Goal: Check status: Check status

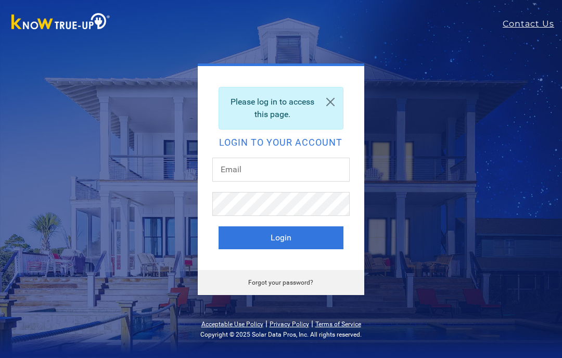
scroll to position [81, 0]
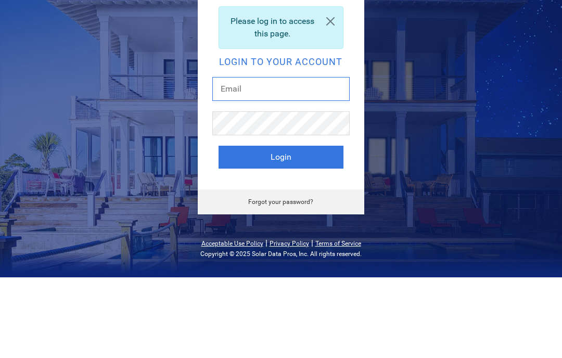
type input "[EMAIL_ADDRESS][DOMAIN_NAME]"
click at [281, 227] on button "Login" at bounding box center [281, 238] width 125 height 23
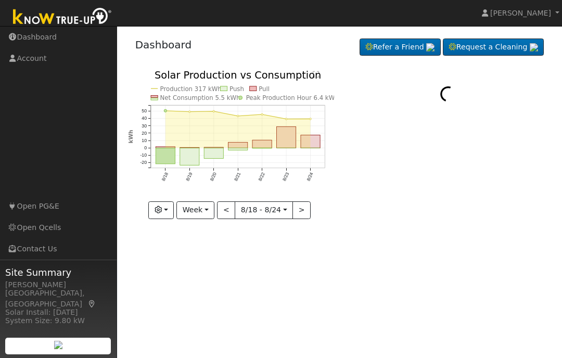
click at [194, 212] on button "Week" at bounding box center [196, 211] width 38 height 18
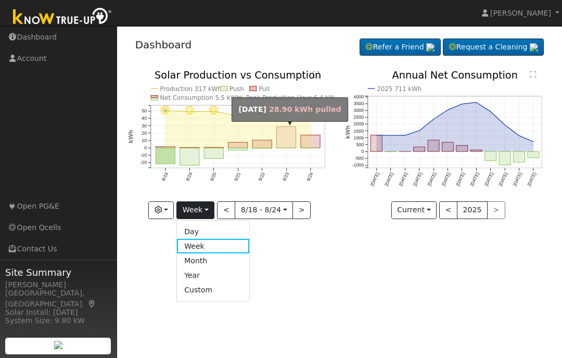
click at [283, 132] on rect "onclick=""" at bounding box center [286, 137] width 19 height 21
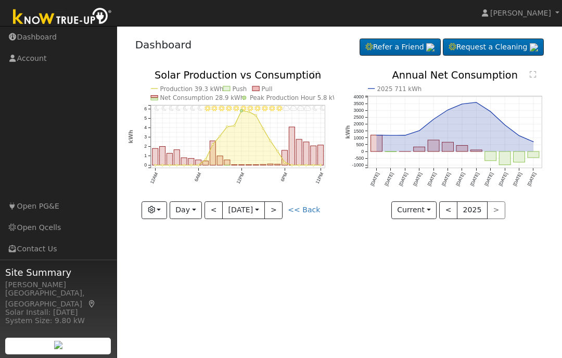
click at [275, 207] on button ">" at bounding box center [274, 211] width 18 height 18
click at [275, 215] on button ">" at bounding box center [274, 211] width 18 height 18
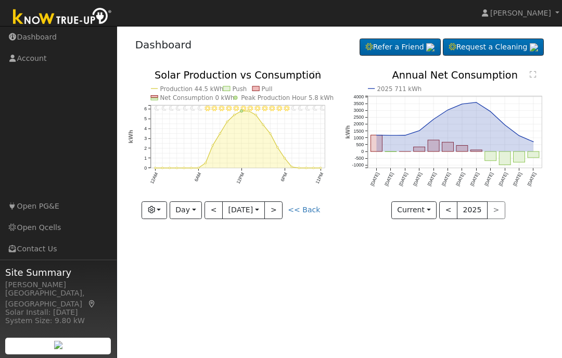
click at [216, 218] on button "<" at bounding box center [214, 211] width 18 height 18
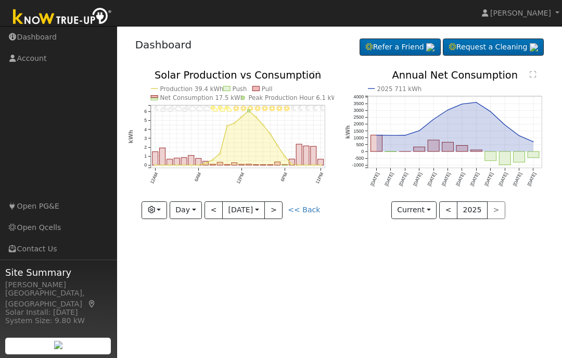
click at [216, 214] on button "<" at bounding box center [214, 211] width 18 height 18
click at [219, 218] on button "<" at bounding box center [214, 211] width 18 height 18
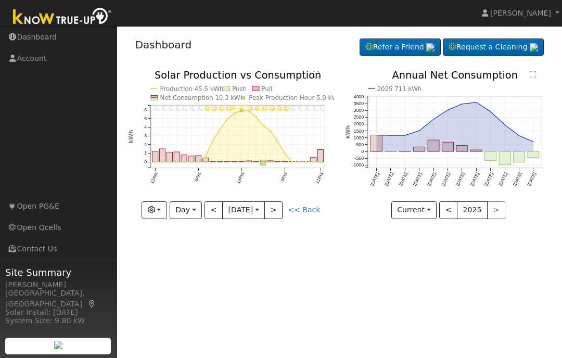
click at [217, 215] on button "<" at bounding box center [214, 211] width 18 height 18
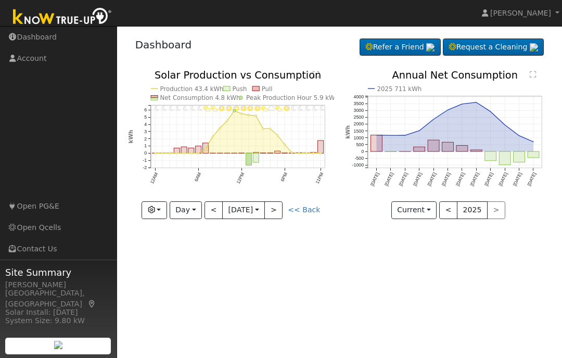
click at [272, 215] on button ">" at bounding box center [274, 211] width 18 height 18
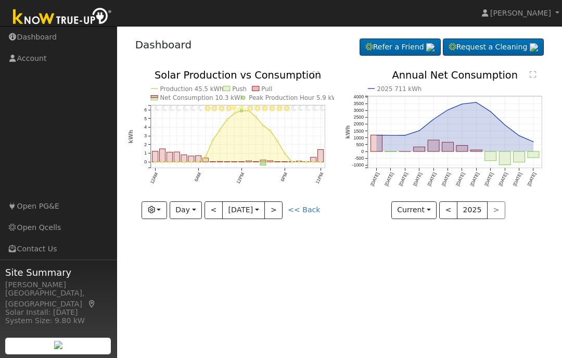
click at [279, 215] on button ">" at bounding box center [274, 211] width 18 height 18
type input "[DATE]"
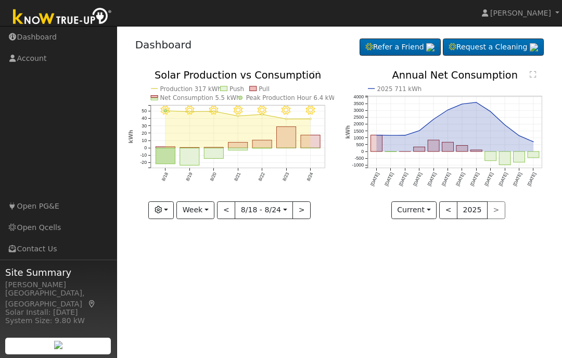
click at [194, 214] on button "Week" at bounding box center [196, 211] width 38 height 18
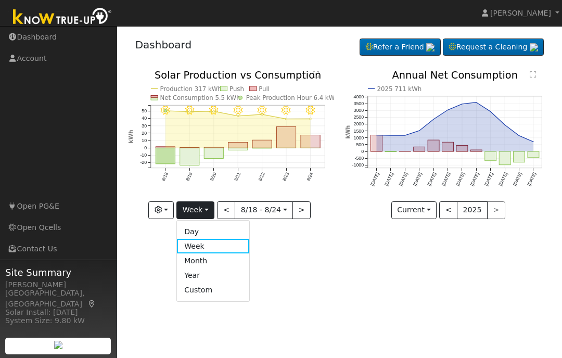
click at [200, 278] on link "Year" at bounding box center [213, 276] width 72 height 15
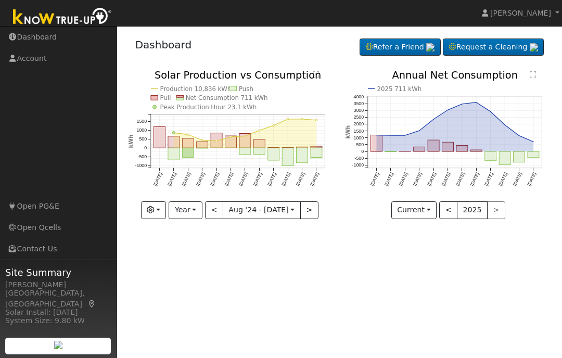
click at [304, 214] on button ">" at bounding box center [309, 211] width 18 height 18
type input "2025-08-01"
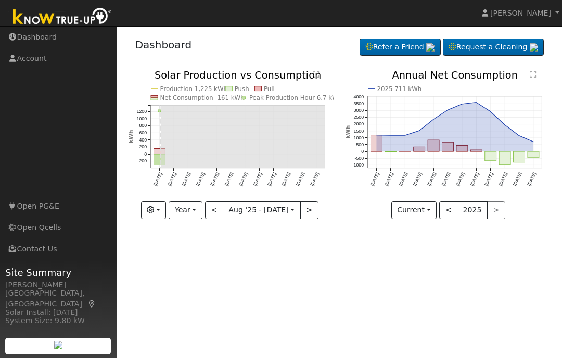
click at [187, 218] on button "Year" at bounding box center [185, 211] width 33 height 18
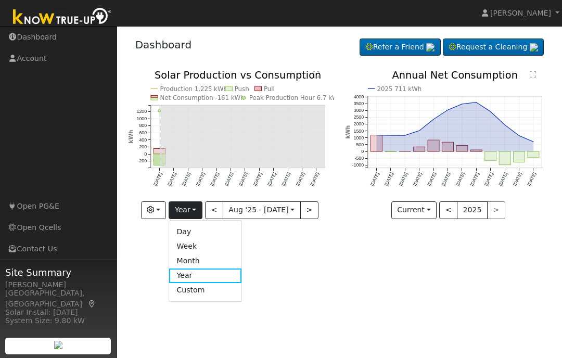
click at [223, 296] on link "Custom" at bounding box center [205, 290] width 72 height 15
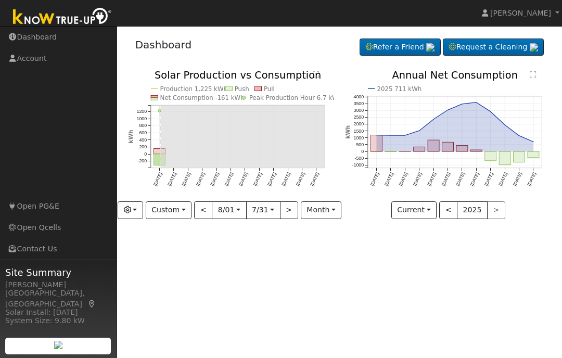
click at [232, 210] on input "2025-08-01" at bounding box center [228, 210] width 33 height 17
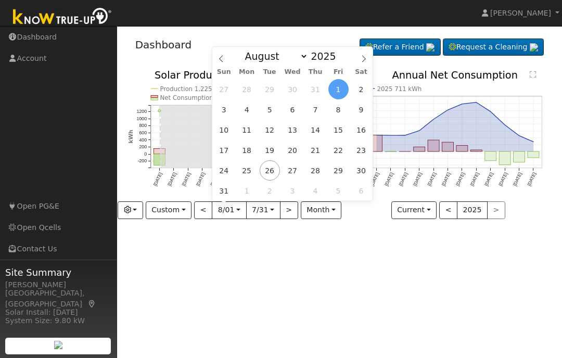
click at [356, 52] on span at bounding box center [364, 56] width 18 height 18
select select "8"
click at [335, 90] on span "5" at bounding box center [339, 89] width 20 height 20
type input "2025-09-05"
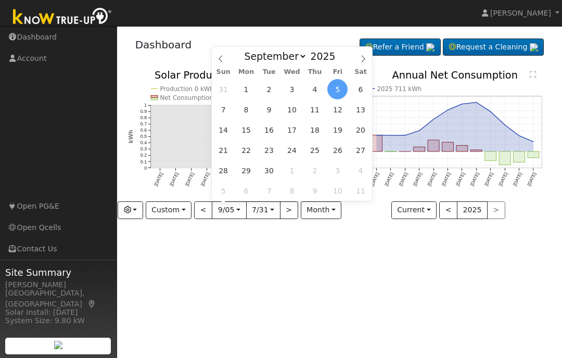
click at [176, 212] on button "Custom" at bounding box center [169, 211] width 46 height 18
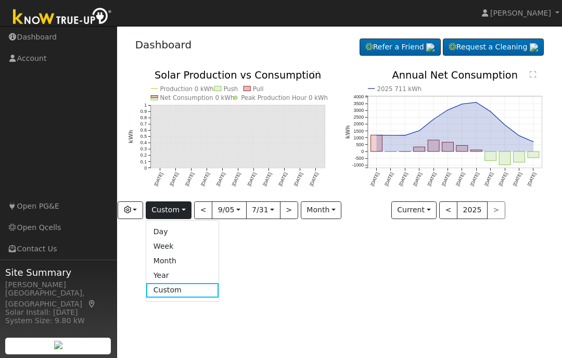
click at [200, 293] on link "Custom" at bounding box center [182, 290] width 72 height 15
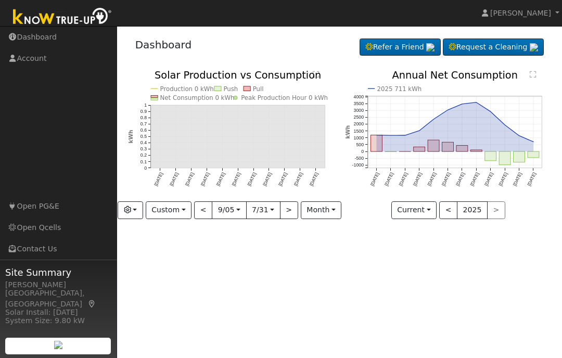
click at [171, 216] on button "Custom" at bounding box center [169, 211] width 46 height 18
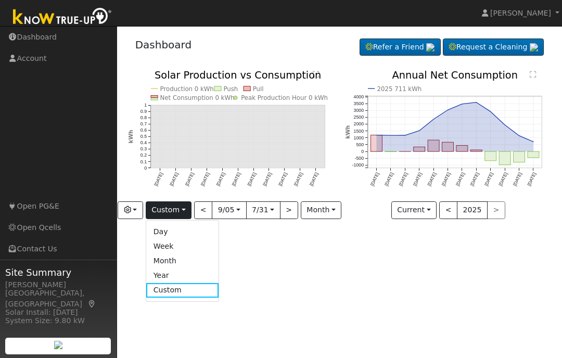
click at [167, 279] on link "Year" at bounding box center [182, 276] width 72 height 15
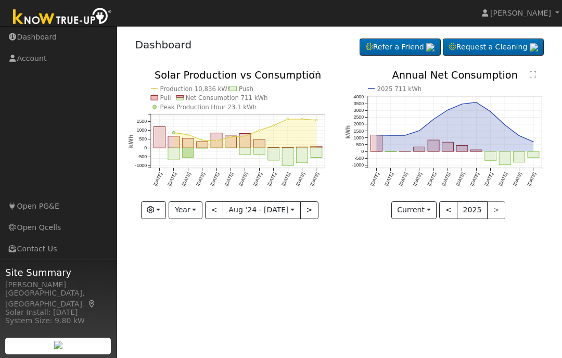
click at [302, 205] on button ">" at bounding box center [309, 211] width 18 height 18
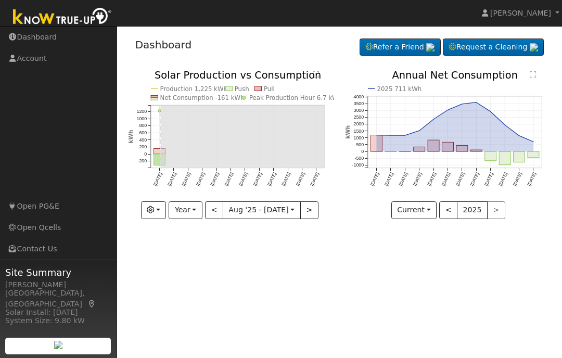
click at [212, 216] on button "<" at bounding box center [214, 211] width 18 height 18
type input "2024-08-01"
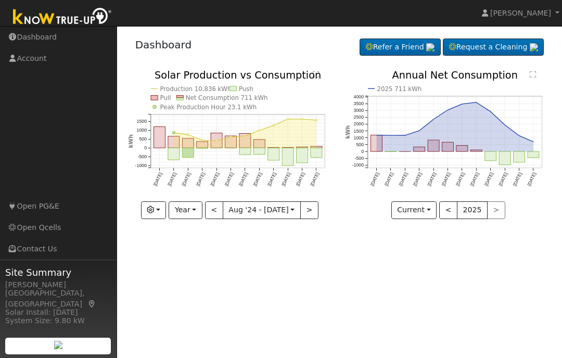
click at [257, 211] on input "2024-08-01" at bounding box center [261, 210] width 77 height 17
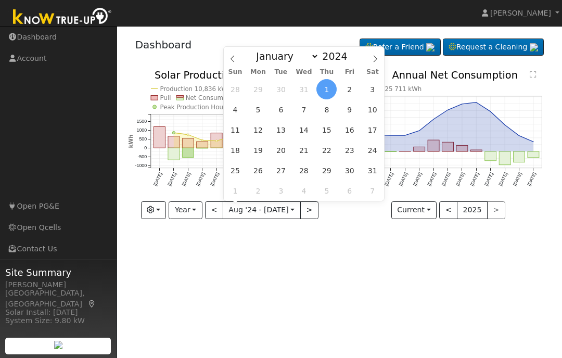
click at [374, 55] on span at bounding box center [376, 56] width 18 height 18
select select "8"
click at [229, 92] on span "1" at bounding box center [235, 89] width 20 height 20
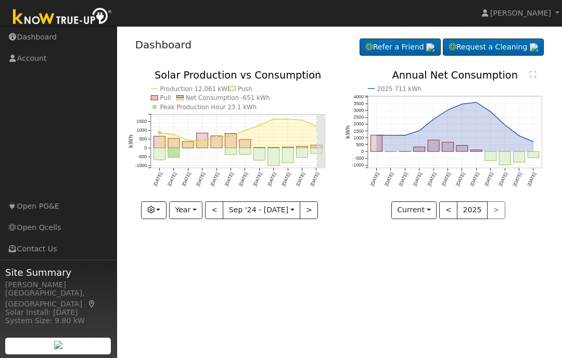
click at [188, 219] on button "Year" at bounding box center [185, 211] width 33 height 18
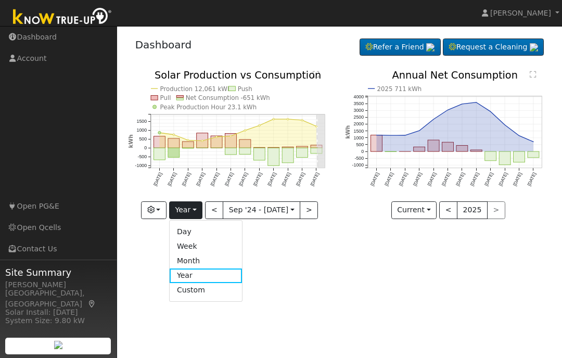
click at [198, 261] on link "Month" at bounding box center [206, 261] width 72 height 15
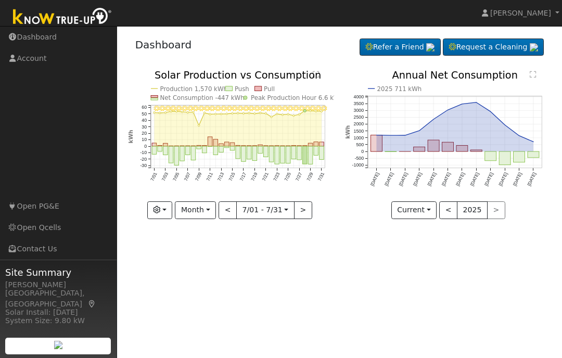
click at [233, 218] on button "<" at bounding box center [228, 211] width 18 height 18
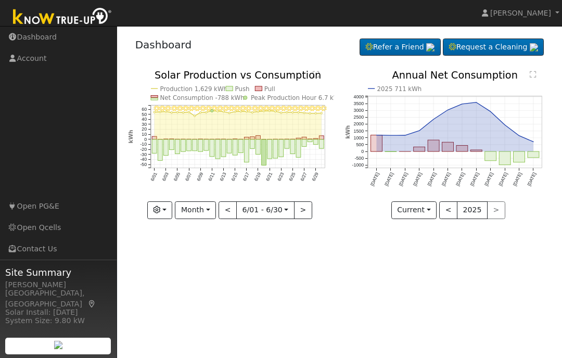
click at [299, 209] on button ">" at bounding box center [303, 211] width 18 height 18
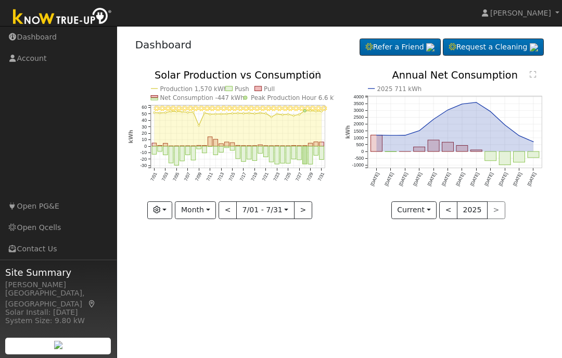
click at [304, 210] on button ">" at bounding box center [303, 211] width 18 height 18
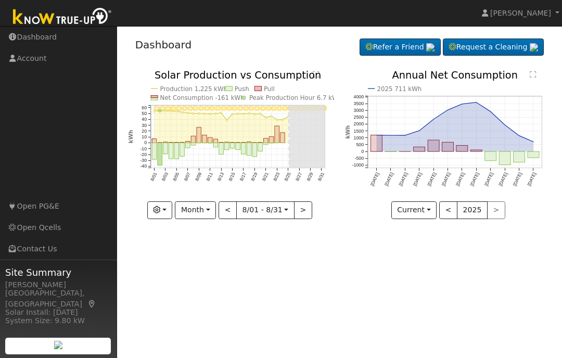
click at [198, 212] on button "Month" at bounding box center [195, 211] width 41 height 18
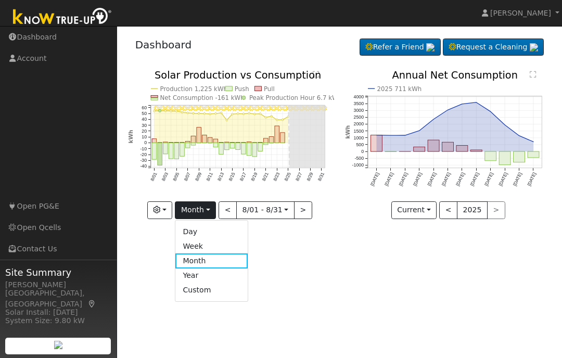
click at [203, 246] on link "Week" at bounding box center [212, 246] width 72 height 15
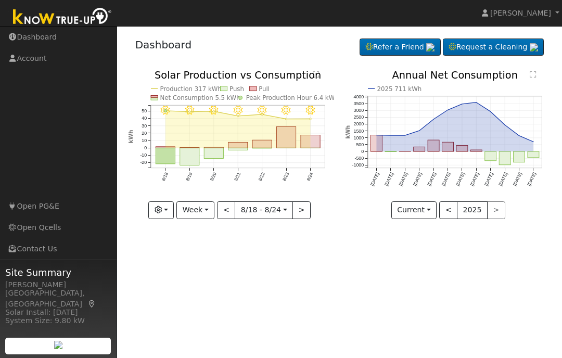
click at [202, 210] on button "Week" at bounding box center [196, 211] width 38 height 18
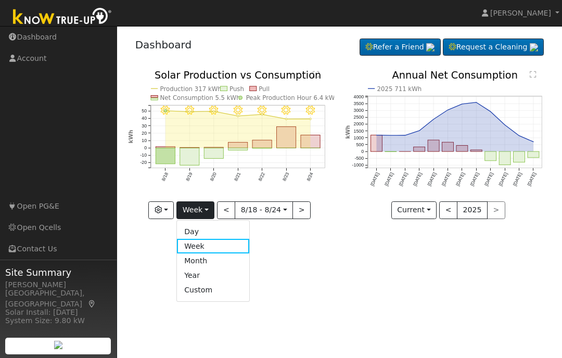
click at [196, 235] on link "Day" at bounding box center [213, 231] width 72 height 15
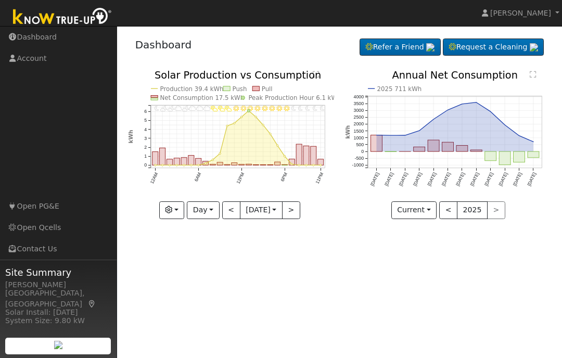
click at [225, 212] on button "<" at bounding box center [231, 211] width 18 height 18
click at [232, 216] on button "<" at bounding box center [231, 211] width 18 height 18
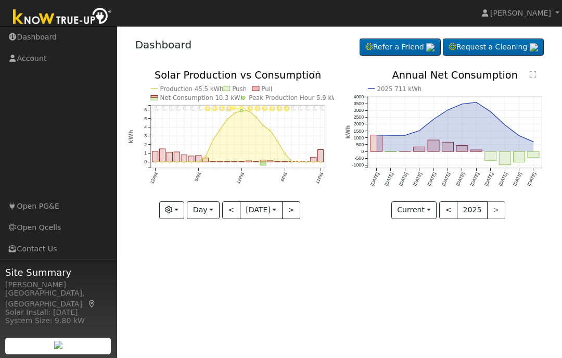
click at [233, 219] on button "<" at bounding box center [231, 211] width 18 height 18
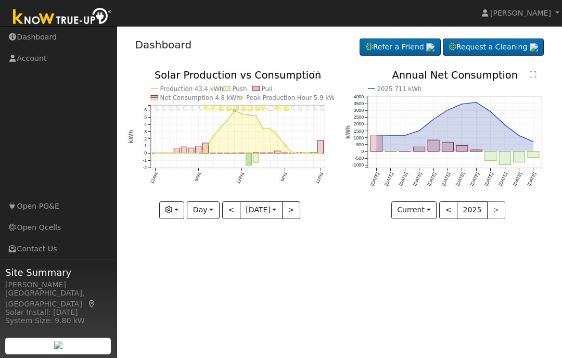
click at [200, 214] on button "Day" at bounding box center [203, 211] width 32 height 18
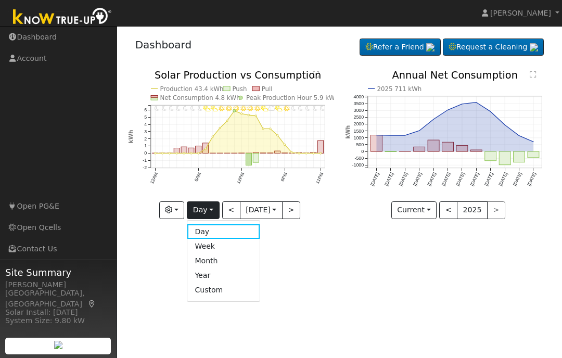
click at [204, 264] on link "Month" at bounding box center [223, 261] width 72 height 15
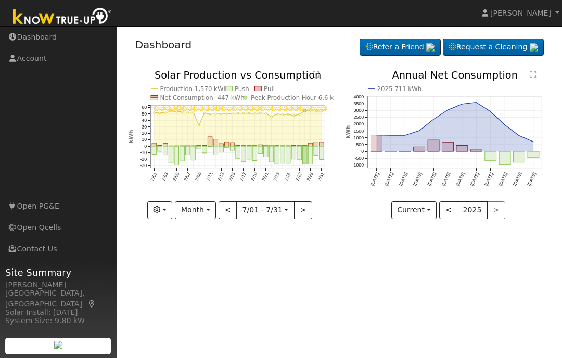
click at [208, 211] on button "Month" at bounding box center [195, 211] width 41 height 18
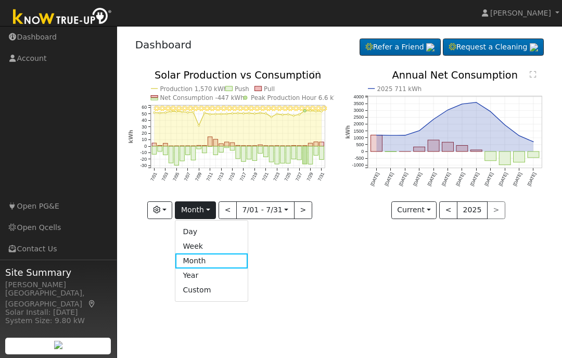
click at [206, 249] on link "Week" at bounding box center [212, 246] width 72 height 15
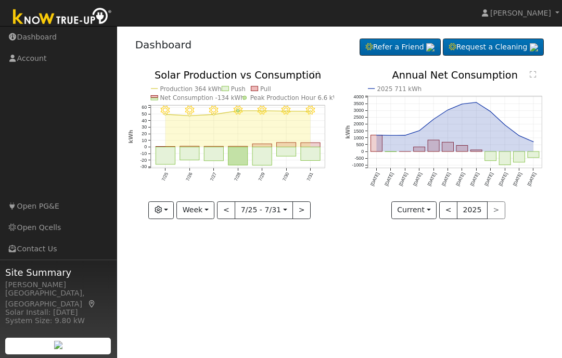
click at [204, 219] on button "Week" at bounding box center [196, 211] width 38 height 18
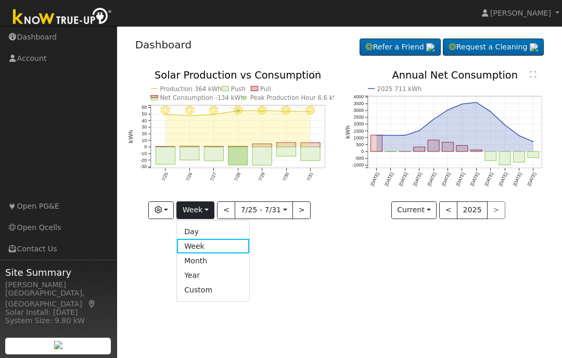
click at [197, 234] on link "Day" at bounding box center [213, 231] width 72 height 15
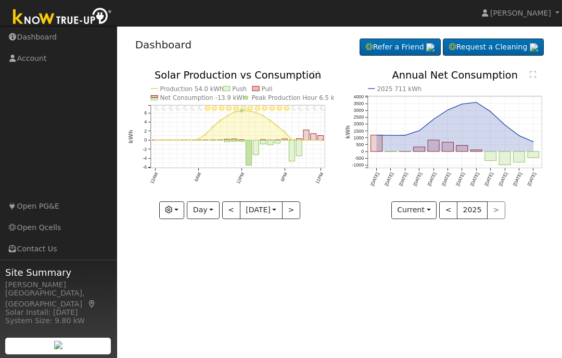
click at [291, 214] on button ">" at bounding box center [291, 211] width 18 height 18
click at [293, 218] on button ">" at bounding box center [291, 211] width 18 height 18
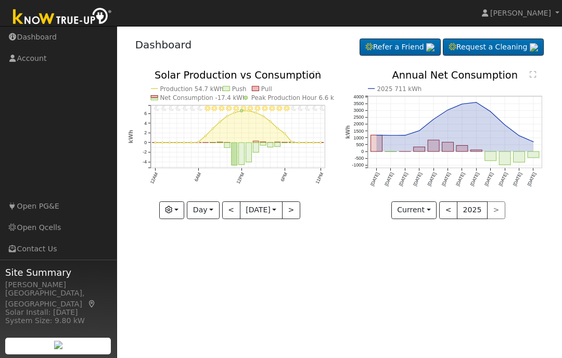
click at [295, 215] on button ">" at bounding box center [291, 211] width 18 height 18
click at [294, 213] on button ">" at bounding box center [291, 211] width 18 height 18
click at [292, 207] on button ">" at bounding box center [291, 211] width 18 height 18
click at [297, 213] on button ">" at bounding box center [291, 211] width 18 height 18
click at [292, 207] on div at bounding box center [231, 144] width 206 height 149
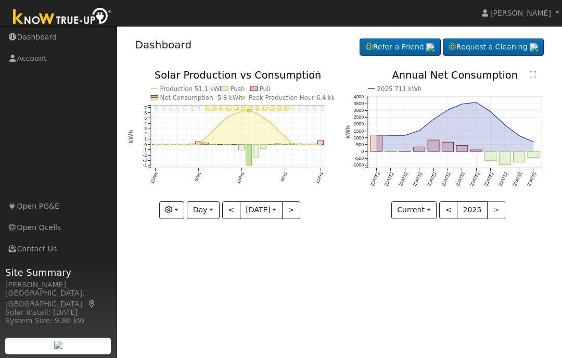
click at [296, 206] on button ">" at bounding box center [291, 211] width 18 height 18
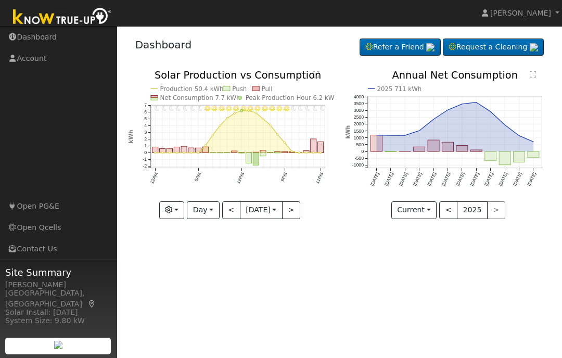
click at [291, 209] on div at bounding box center [231, 144] width 206 height 149
click at [290, 209] on button ">" at bounding box center [291, 211] width 18 height 18
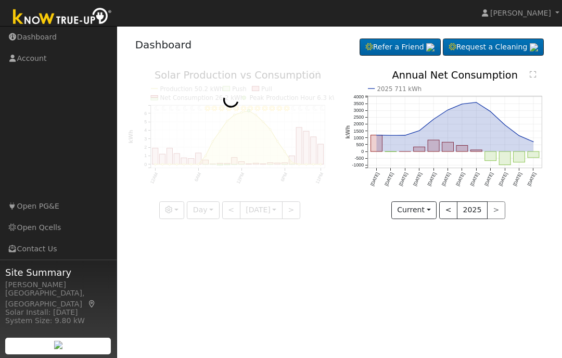
click at [288, 215] on div at bounding box center [231, 144] width 206 height 149
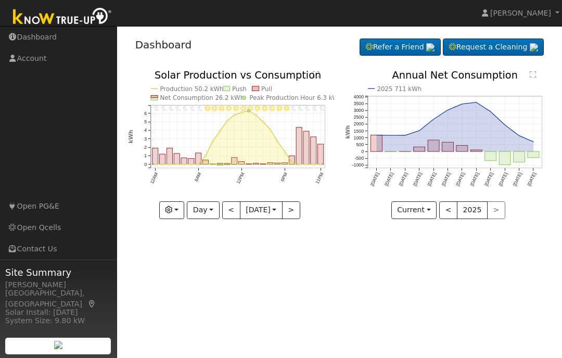
click at [286, 212] on button ">" at bounding box center [291, 211] width 18 height 18
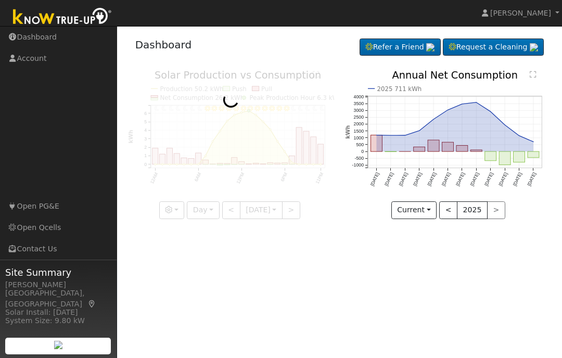
click at [285, 205] on div at bounding box center [231, 144] width 206 height 149
click at [285, 212] on div at bounding box center [231, 144] width 206 height 149
click at [291, 211] on div at bounding box center [231, 144] width 206 height 149
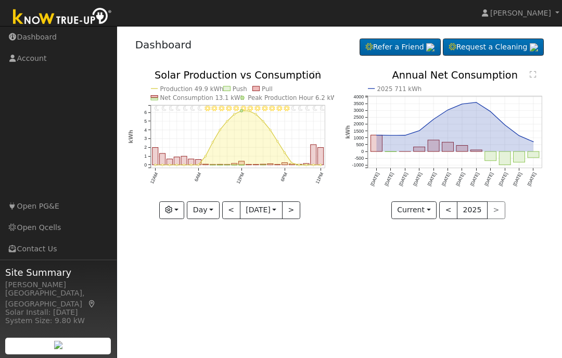
click at [297, 204] on button ">" at bounding box center [291, 211] width 18 height 18
click at [296, 217] on button ">" at bounding box center [291, 211] width 18 height 18
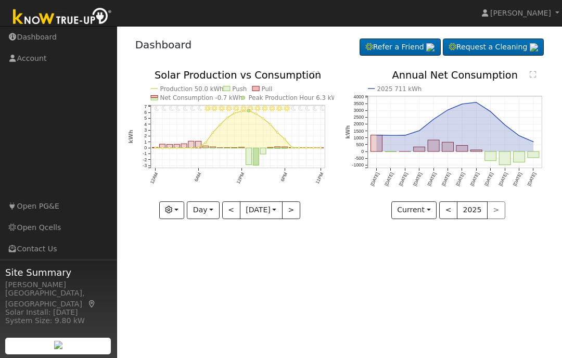
click at [298, 214] on button ">" at bounding box center [291, 211] width 18 height 18
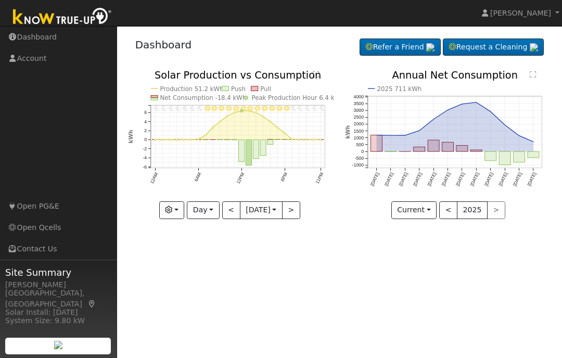
click at [296, 217] on button ">" at bounding box center [291, 211] width 18 height 18
click at [296, 216] on button ">" at bounding box center [291, 211] width 18 height 18
click at [295, 211] on button ">" at bounding box center [291, 211] width 18 height 18
click at [291, 218] on button ">" at bounding box center [291, 211] width 18 height 18
click at [294, 219] on button ">" at bounding box center [291, 211] width 18 height 18
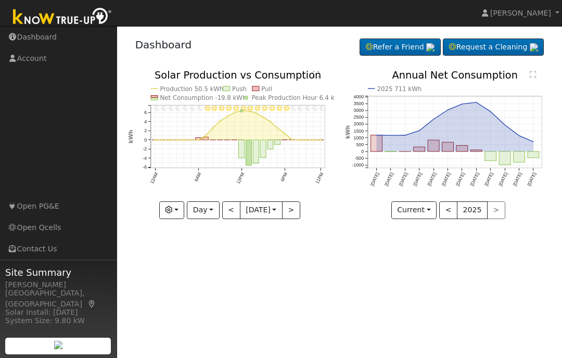
click at [293, 215] on button ">" at bounding box center [291, 211] width 18 height 18
click at [292, 214] on button ">" at bounding box center [291, 211] width 18 height 18
click at [300, 218] on button ">" at bounding box center [291, 211] width 18 height 18
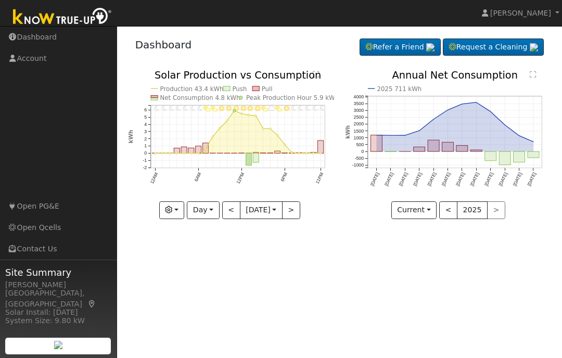
click at [296, 211] on button ">" at bounding box center [291, 211] width 18 height 18
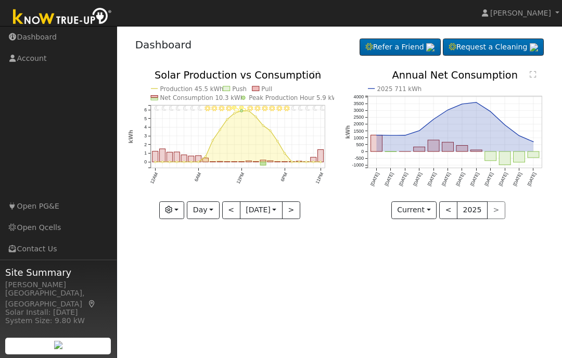
click at [205, 213] on button "Day" at bounding box center [203, 211] width 32 height 18
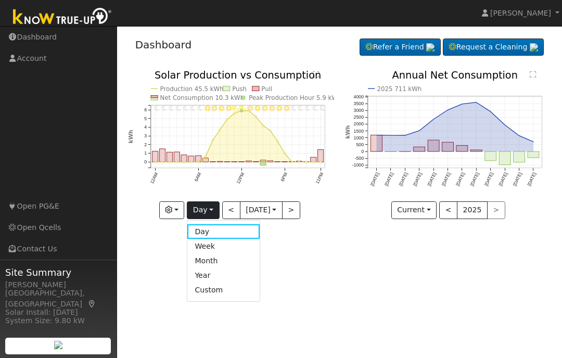
click at [215, 244] on link "Week" at bounding box center [223, 246] width 72 height 15
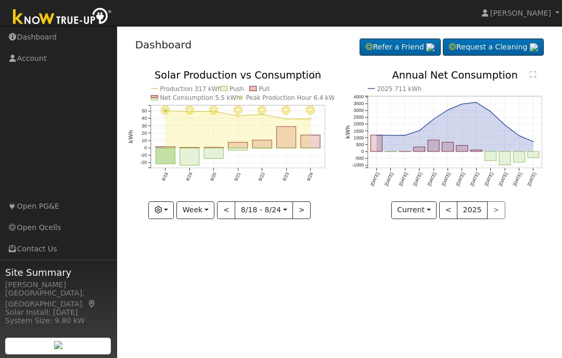
click at [200, 215] on button "Week" at bounding box center [196, 211] width 38 height 18
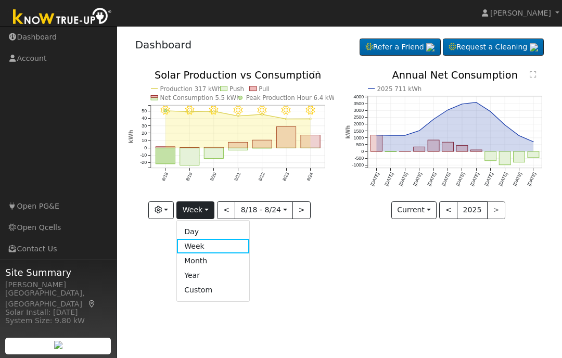
click at [204, 234] on link "Day" at bounding box center [213, 231] width 72 height 15
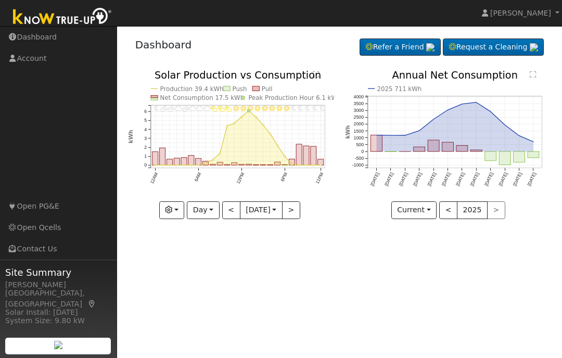
click at [229, 214] on button "<" at bounding box center [231, 211] width 18 height 18
click at [233, 215] on button "<" at bounding box center [231, 211] width 18 height 18
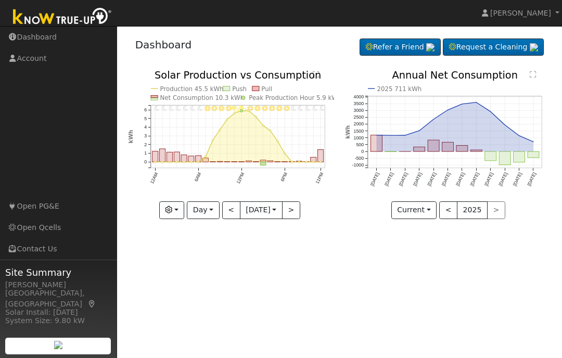
click at [210, 212] on button "Day" at bounding box center [203, 211] width 32 height 18
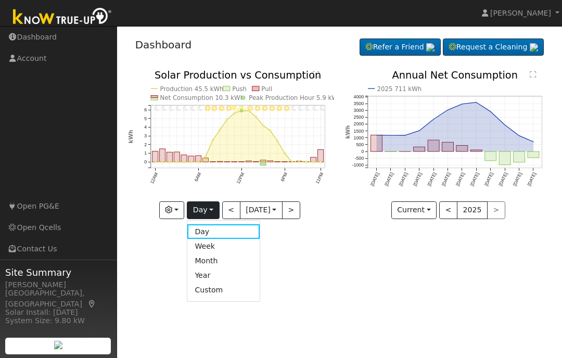
click at [219, 249] on link "Week" at bounding box center [223, 246] width 72 height 15
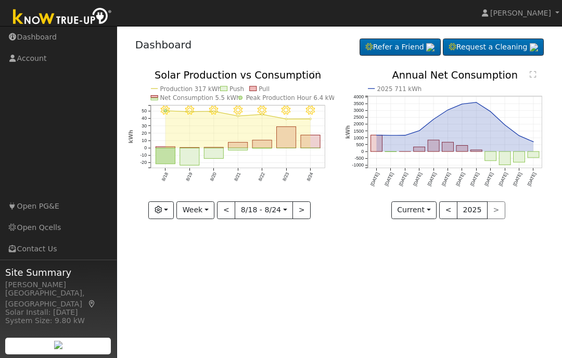
click at [212, 213] on button "Week" at bounding box center [196, 211] width 38 height 18
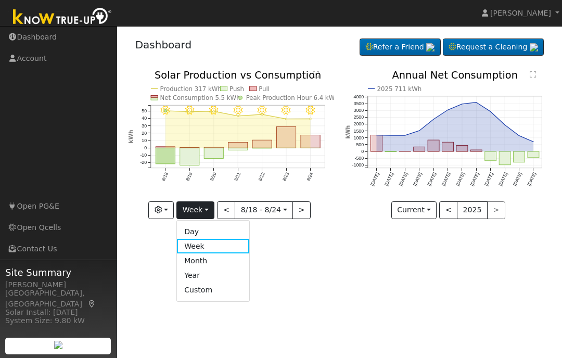
click at [208, 230] on link "Day" at bounding box center [213, 231] width 72 height 15
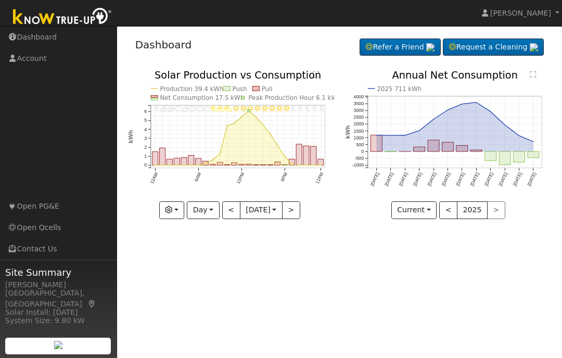
click at [231, 216] on button "<" at bounding box center [231, 211] width 18 height 18
click at [231, 218] on button "<" at bounding box center [231, 211] width 18 height 18
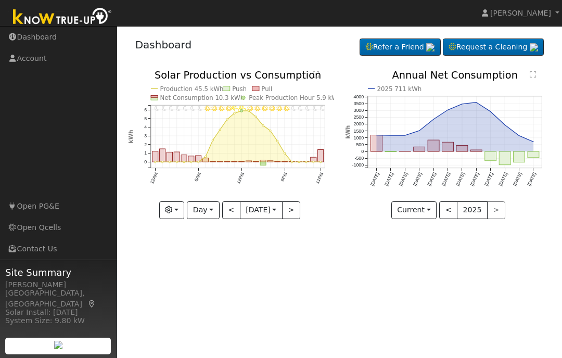
click at [173, 214] on button "button" at bounding box center [172, 211] width 26 height 18
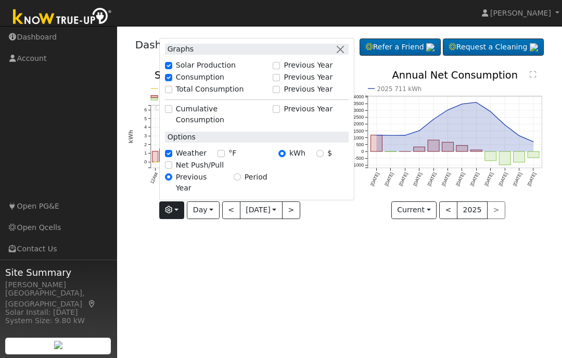
click at [213, 212] on button "Day" at bounding box center [203, 211] width 32 height 18
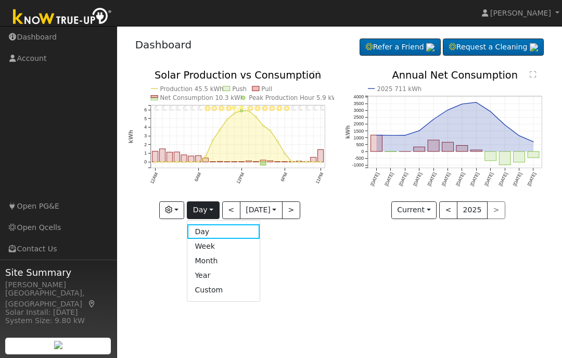
click at [212, 246] on link "Week" at bounding box center [223, 246] width 72 height 15
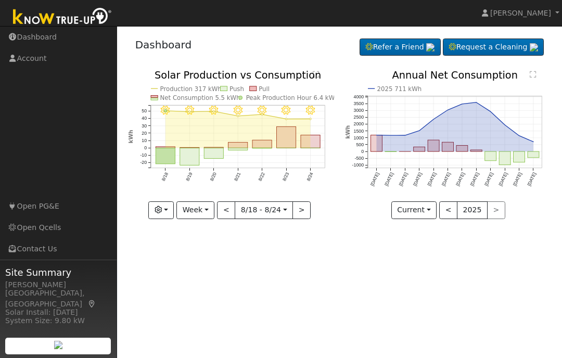
click at [305, 211] on button ">" at bounding box center [302, 211] width 18 height 18
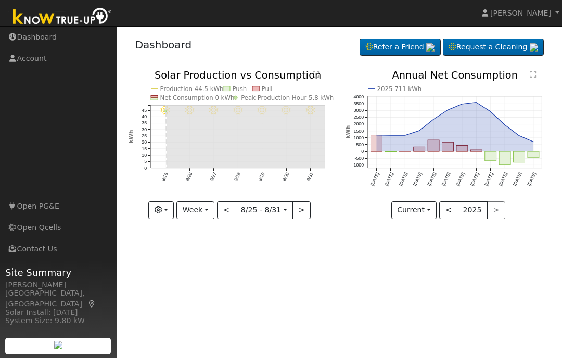
click at [231, 215] on button "<" at bounding box center [226, 211] width 18 height 18
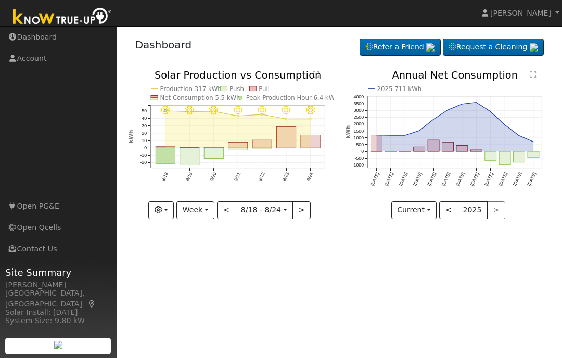
click at [203, 215] on button "Week" at bounding box center [196, 211] width 38 height 18
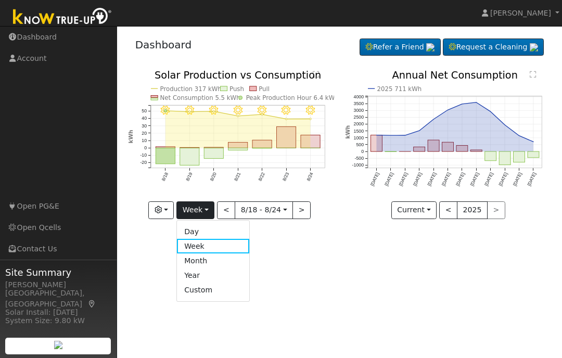
click at [207, 234] on link "Day" at bounding box center [213, 231] width 72 height 15
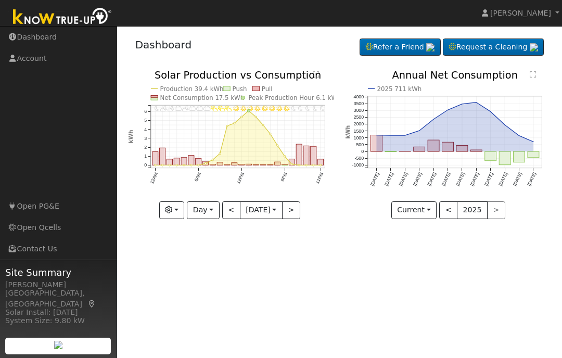
click at [231, 215] on button "<" at bounding box center [231, 211] width 18 height 18
click at [229, 218] on button "<" at bounding box center [231, 211] width 18 height 18
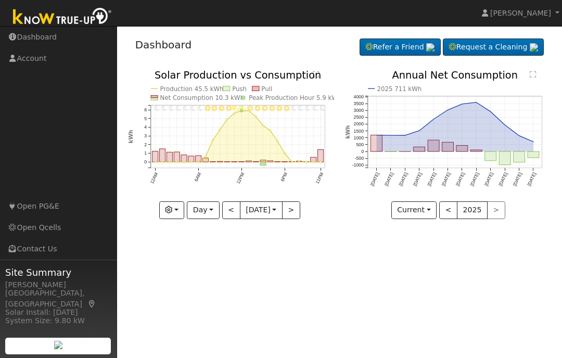
click at [204, 211] on button "Day" at bounding box center [203, 211] width 32 height 18
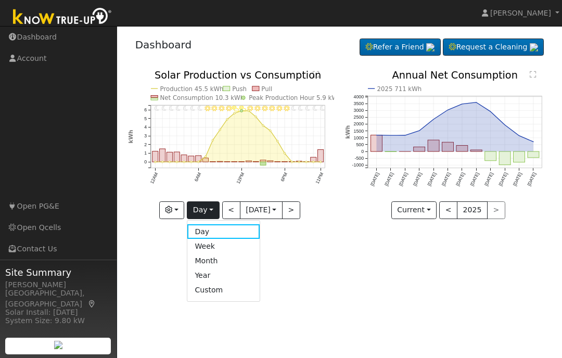
click at [215, 246] on link "Week" at bounding box center [223, 246] width 72 height 15
type input "[DATE]"
